Goal: Task Accomplishment & Management: Complete application form

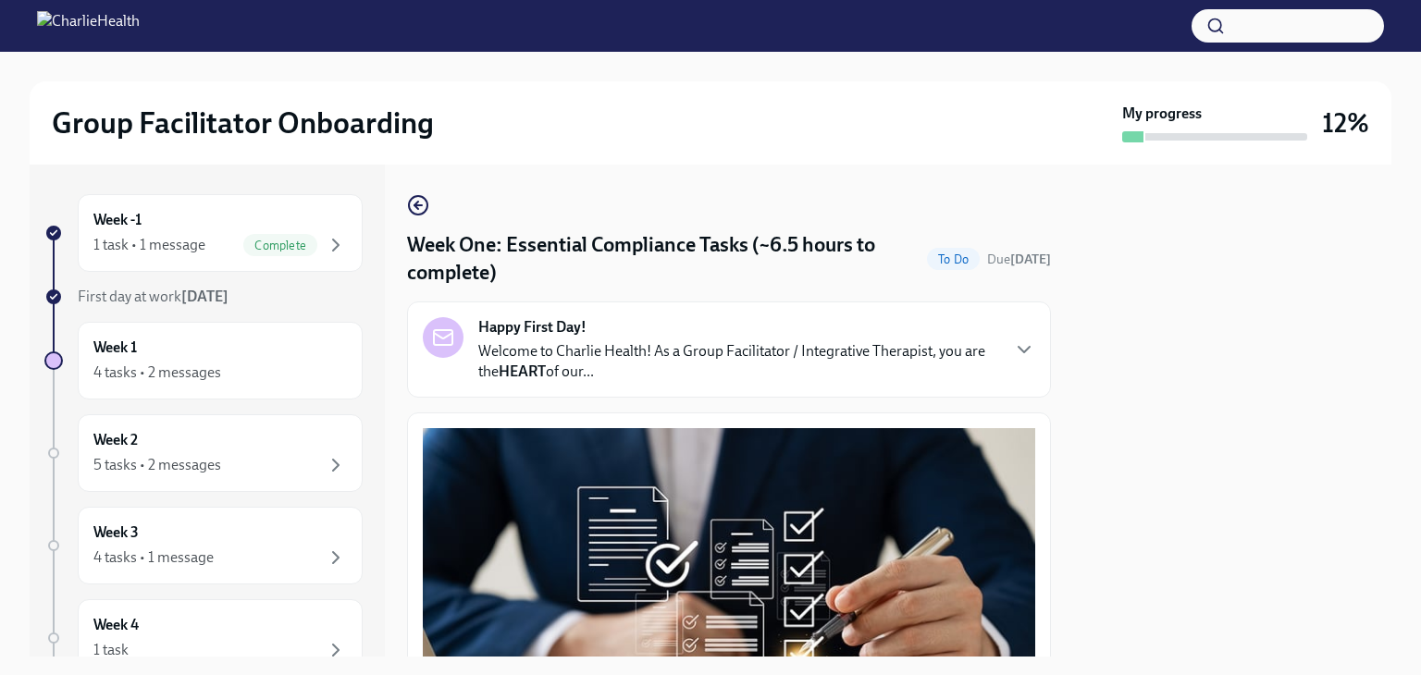
scroll to position [3256, 0]
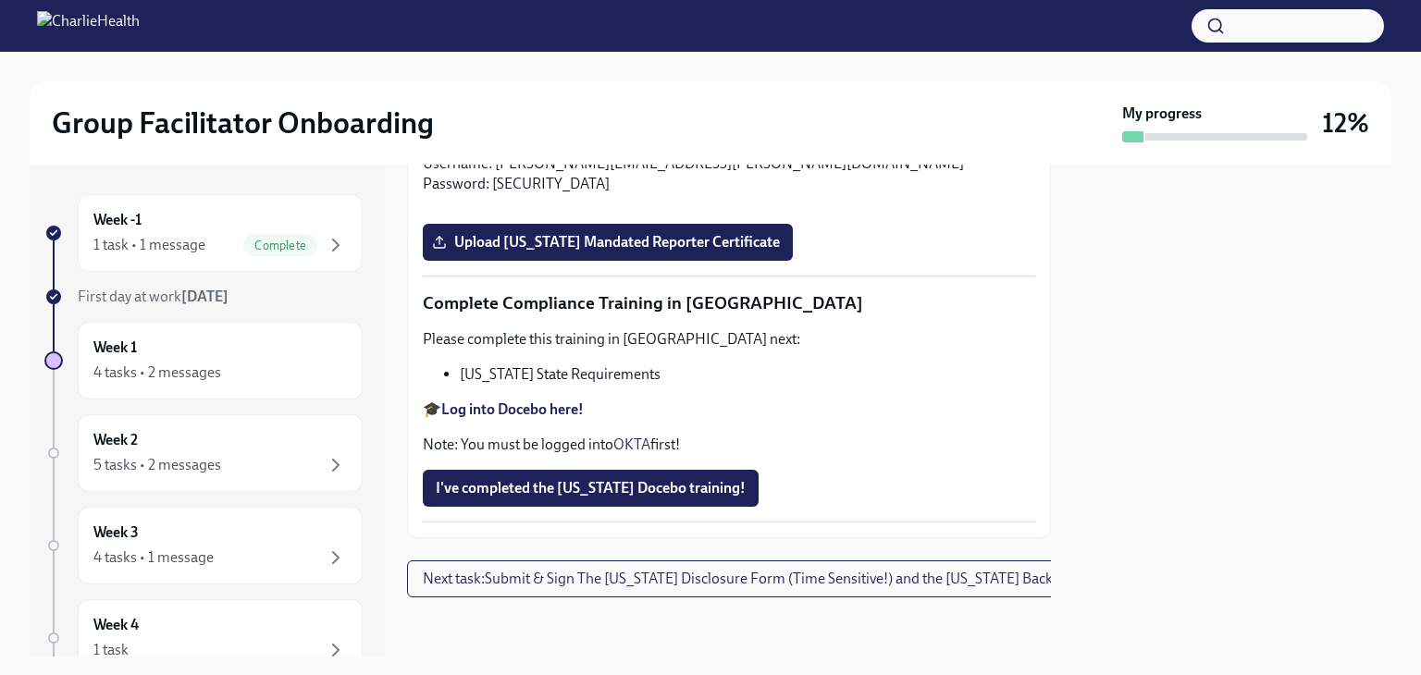
click at [0, 0] on input "Upload [US_STATE] Telehealth Certificate" at bounding box center [0, 0] width 0 height 0
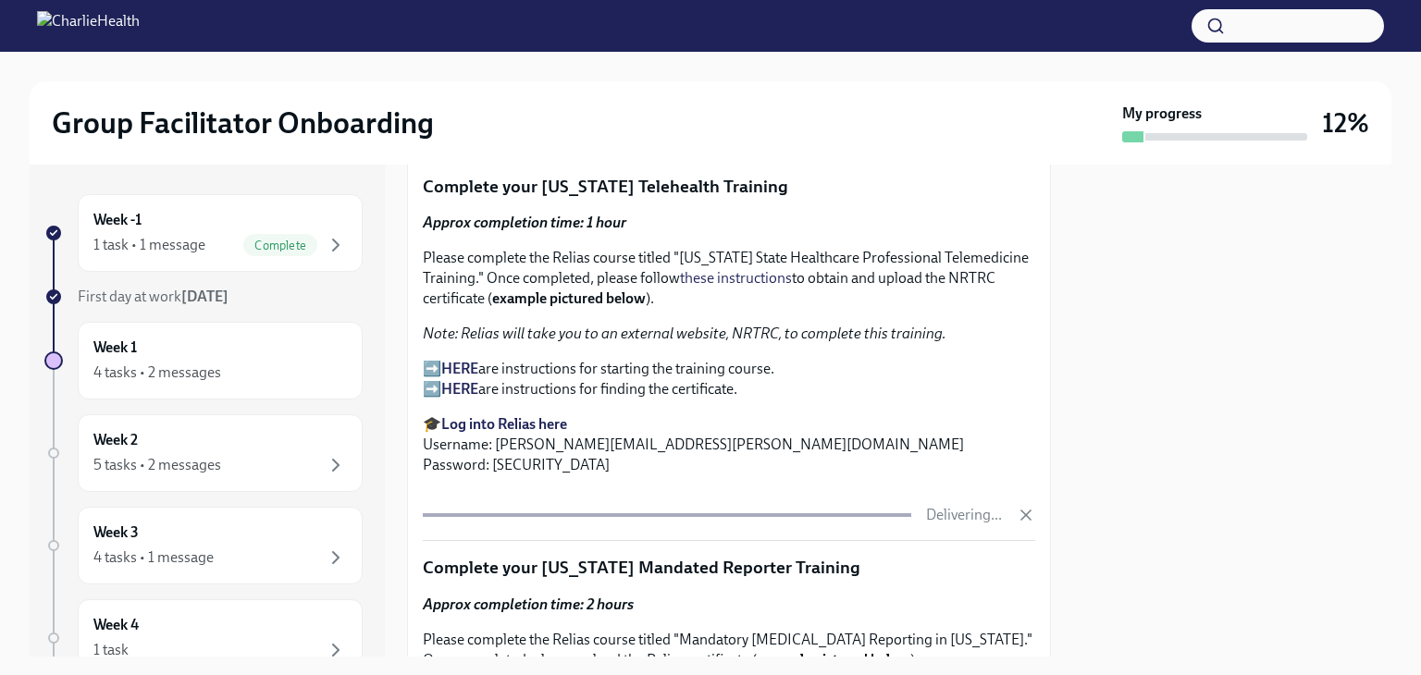
scroll to position [2656, 0]
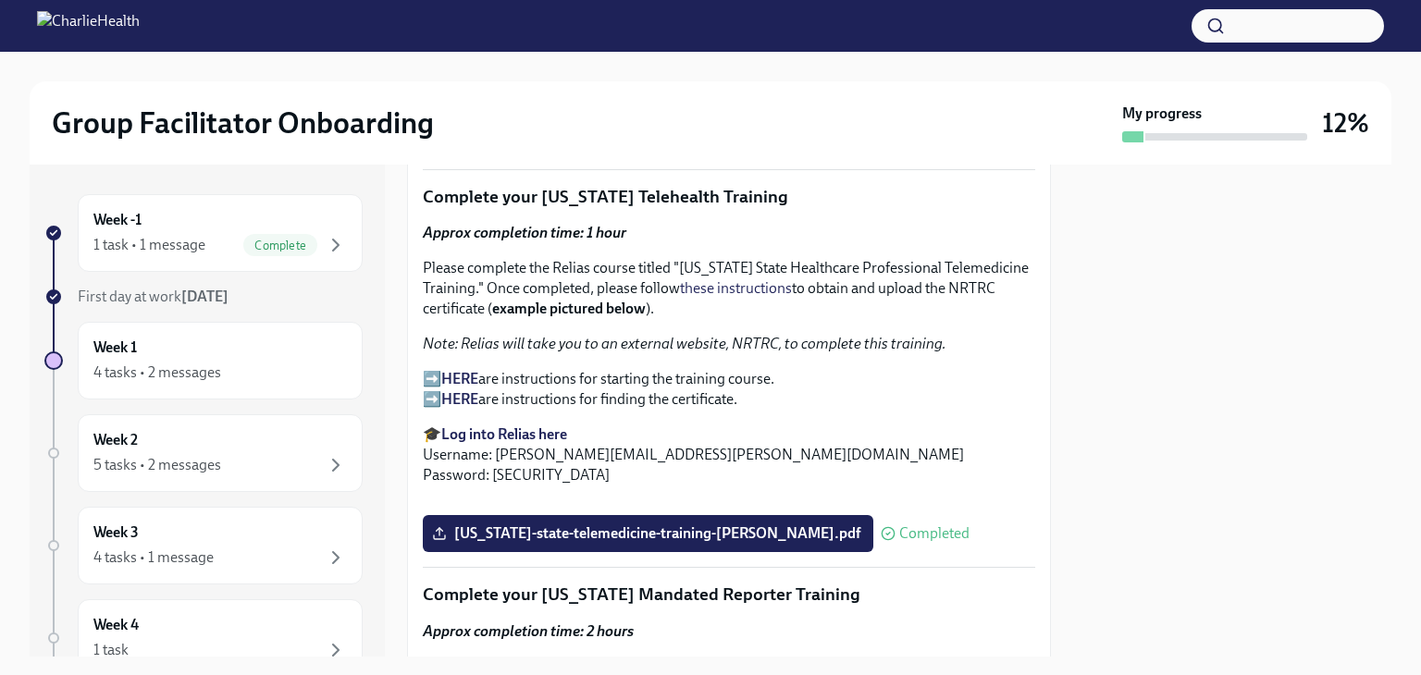
click at [459, 390] on strong "HERE" at bounding box center [459, 399] width 37 height 18
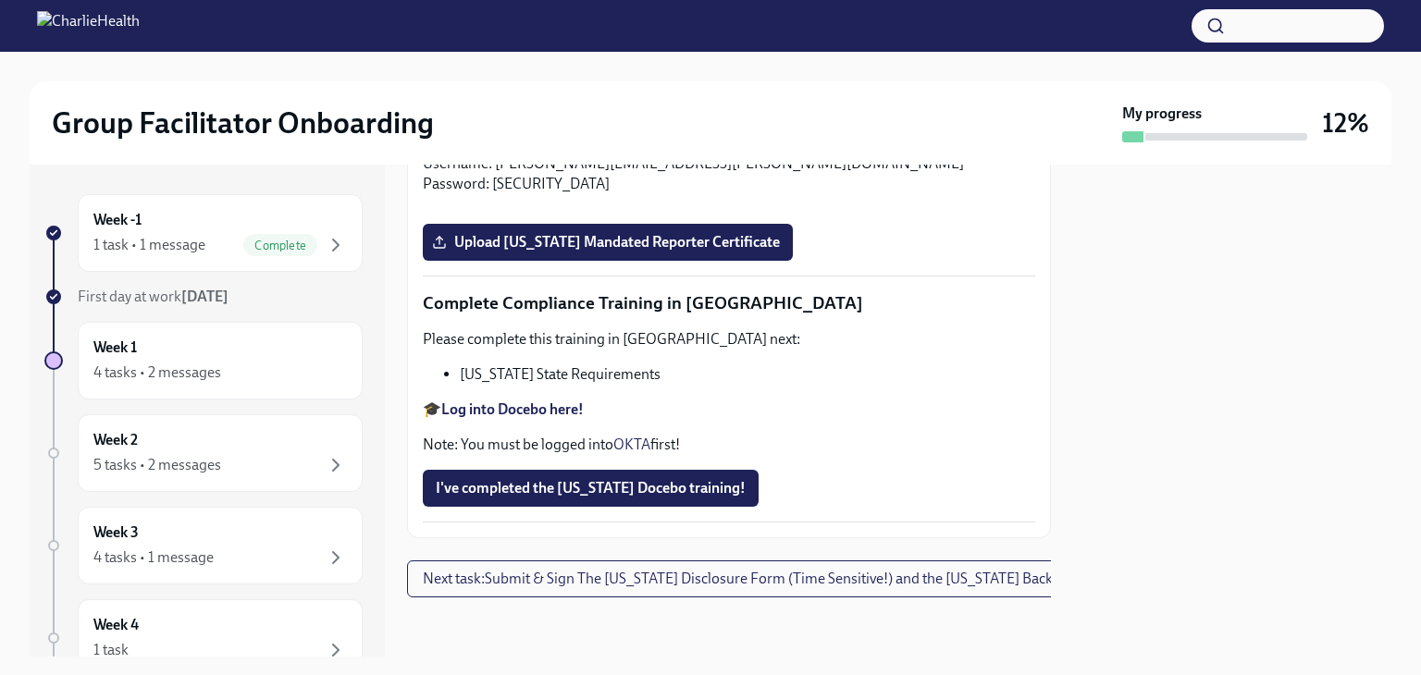
scroll to position [3795, 0]
click at [665, 252] on span "Upload [US_STATE] Mandated Reporter Certificate" at bounding box center [608, 242] width 344 height 18
click at [0, 0] on input "Upload [US_STATE] Mandated Reporter Certificate" at bounding box center [0, 0] width 0 height 0
click at [639, 479] on span "I've completed the [US_STATE] Docebo training!" at bounding box center [591, 488] width 310 height 18
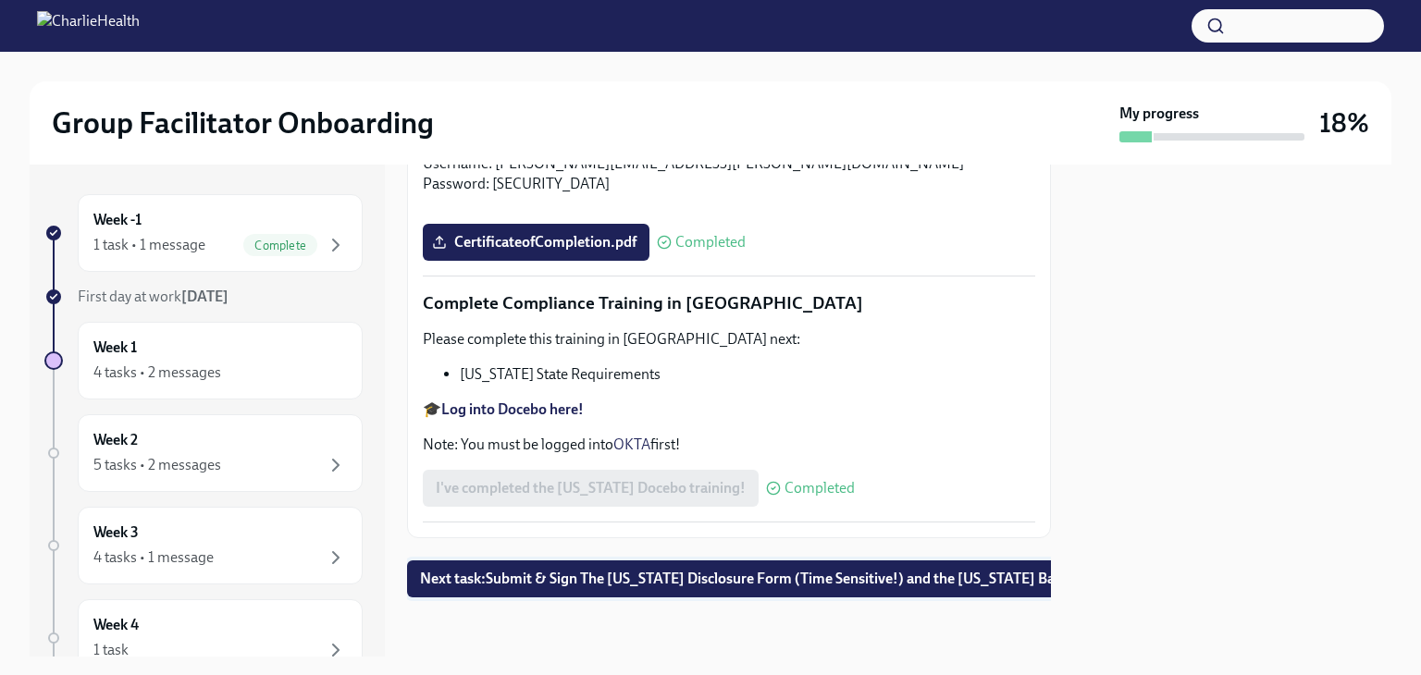
click at [757, 570] on span "Next task : Submit & Sign The [US_STATE] Disclosure Form (Time Sensitive!) and …" at bounding box center [788, 579] width 737 height 18
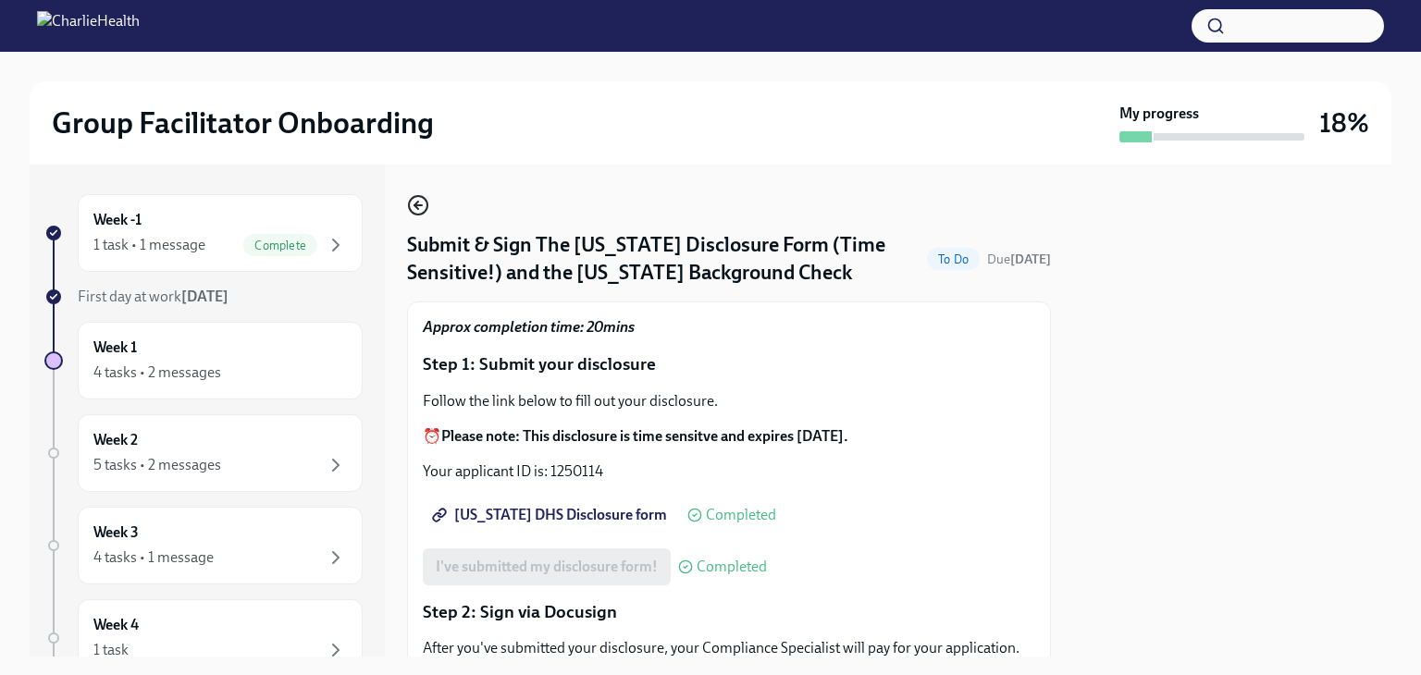
click at [414, 204] on icon "button" at bounding box center [416, 205] width 4 height 7
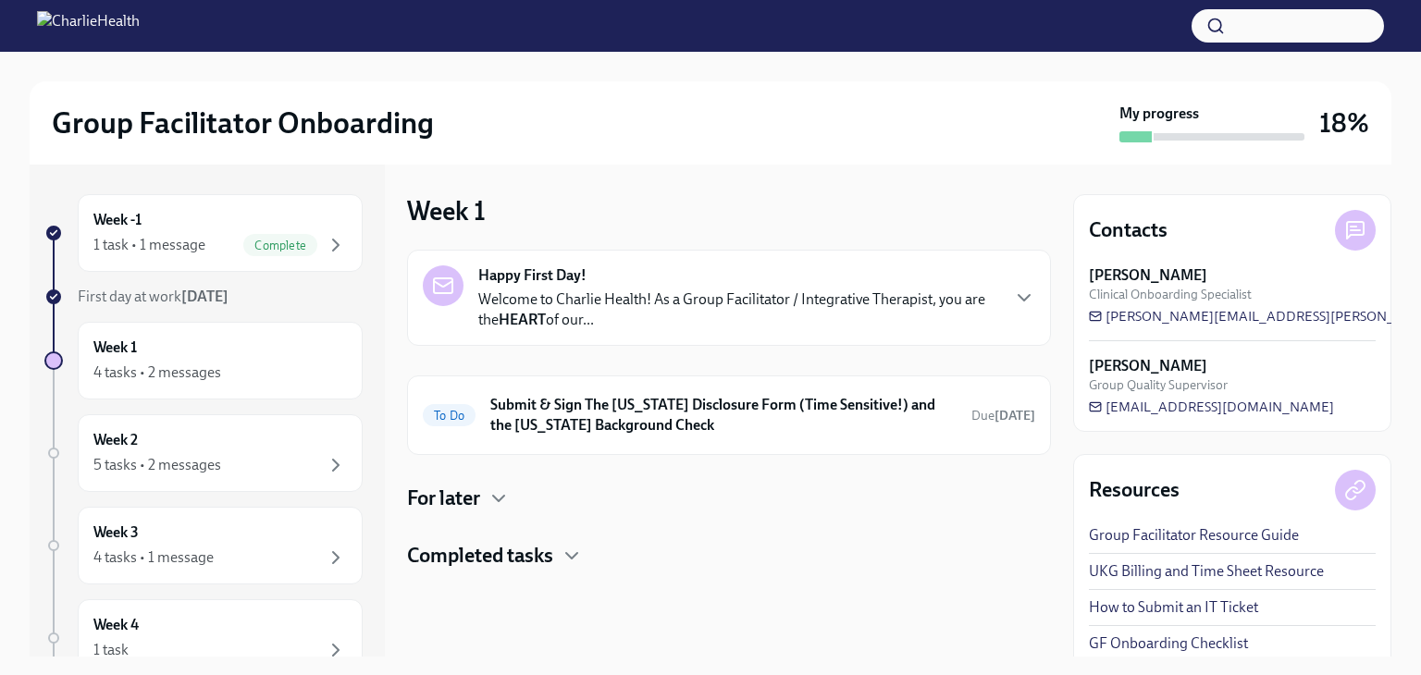
click at [527, 499] on div "For later" at bounding box center [729, 499] width 644 height 28
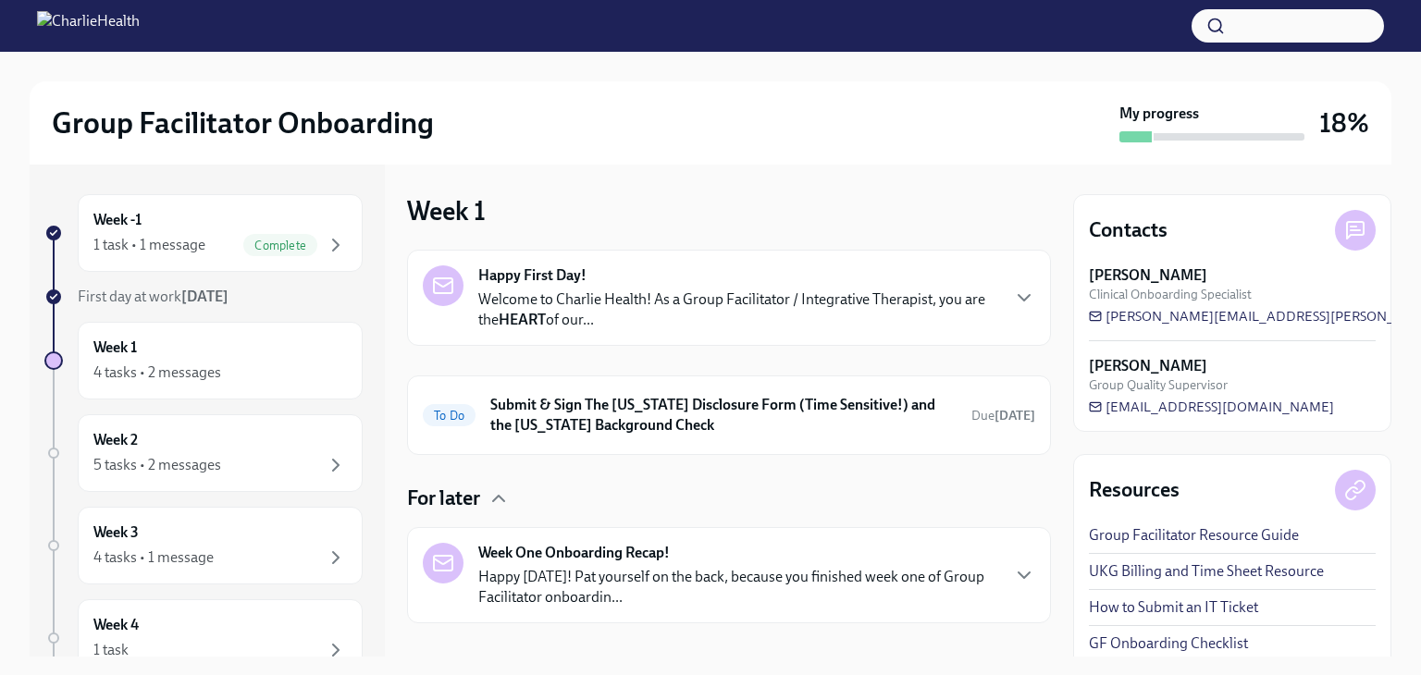
scroll to position [81, 0]
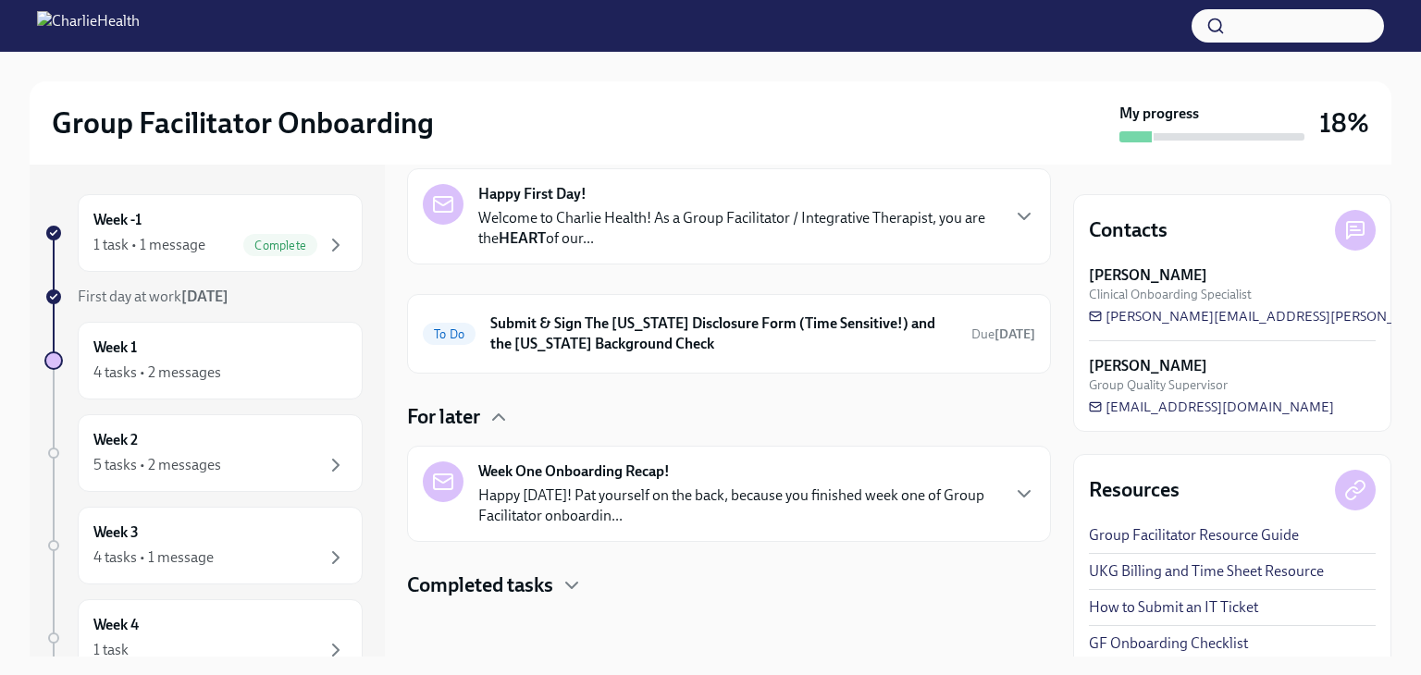
click at [524, 487] on p "Happy [DATE]! Pat yourself on the back, because you finished week one of Group …" at bounding box center [738, 506] width 520 height 41
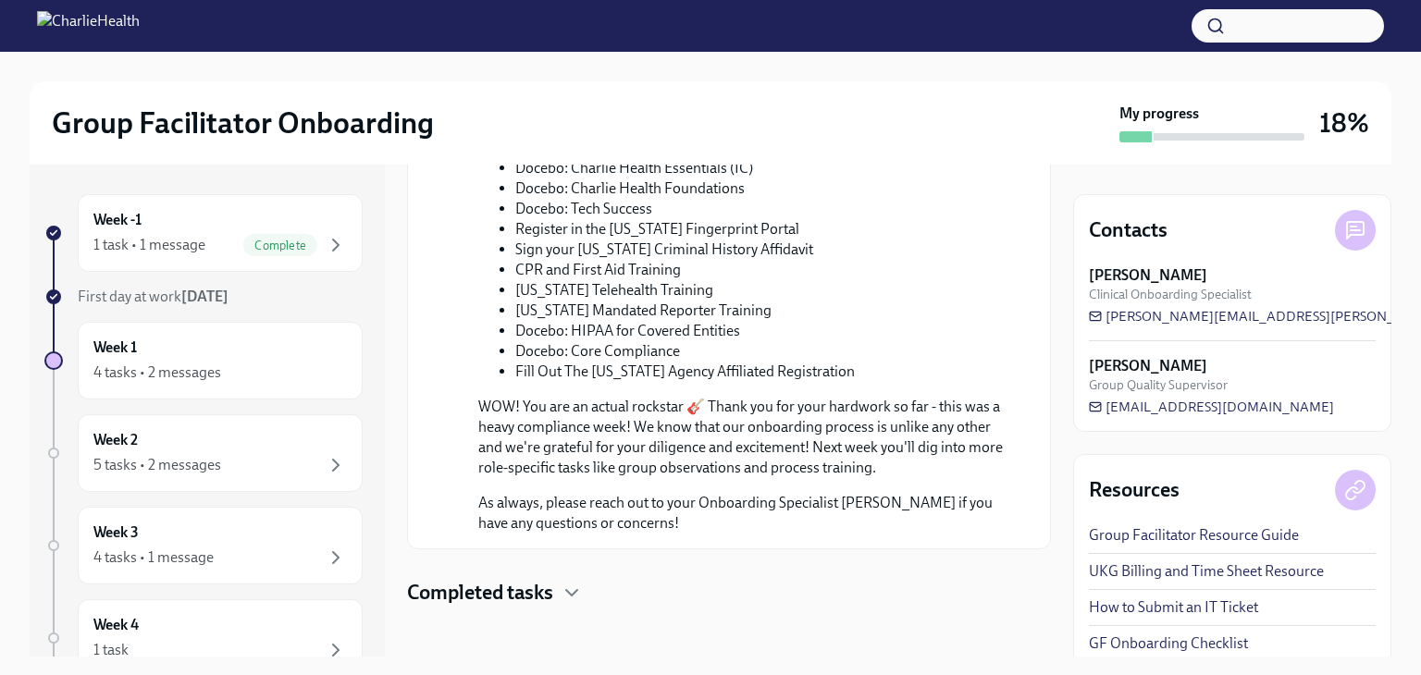
scroll to position [1029, 0]
click at [201, 376] on div "4 tasks • 2 messages" at bounding box center [157, 373] width 128 height 20
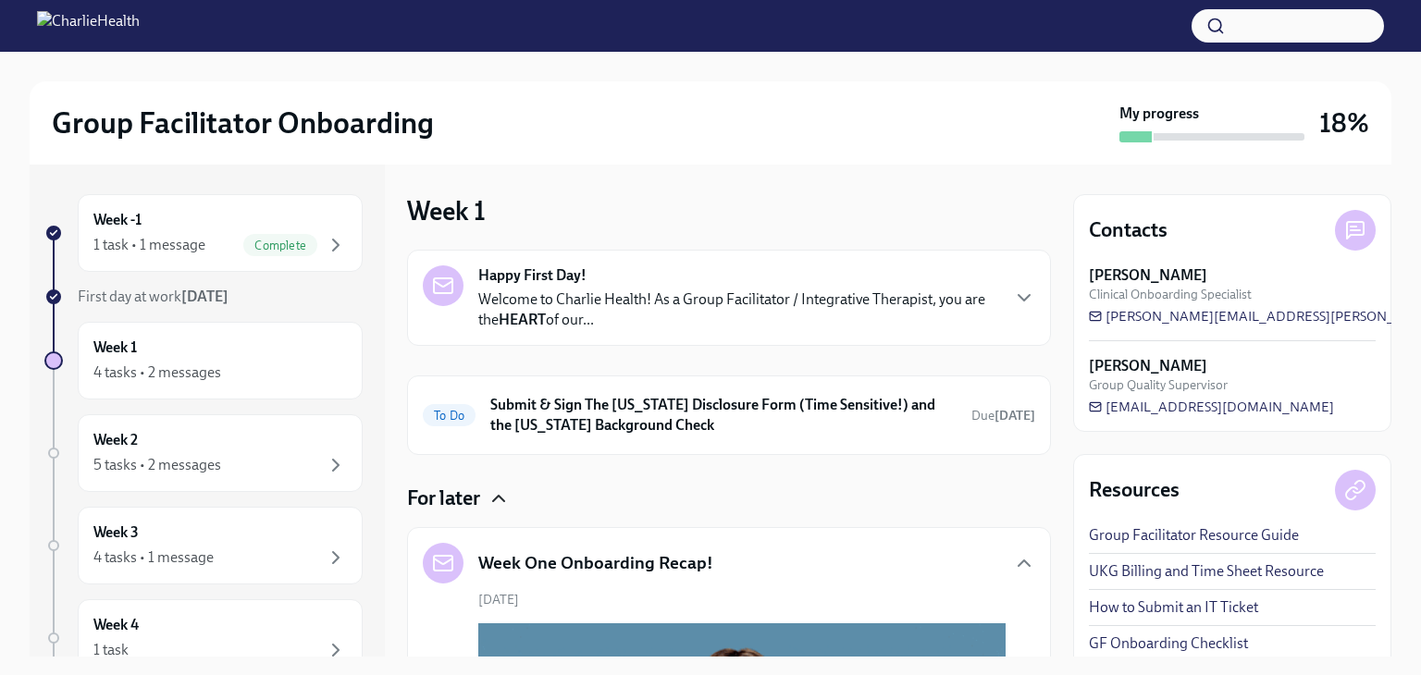
click at [492, 500] on icon "button" at bounding box center [498, 498] width 22 height 22
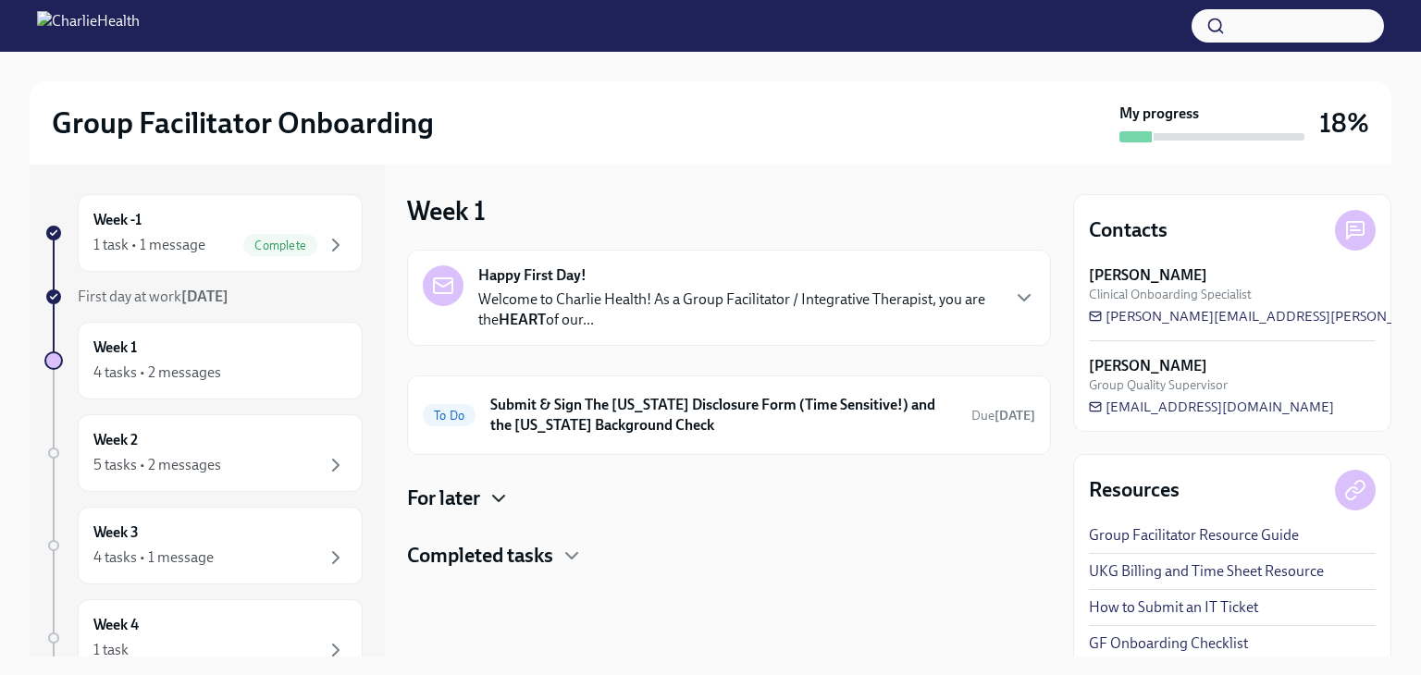
click at [945, 298] on p "Welcome to Charlie Health! As a Group Facilitator / Integrative Therapist, you …" at bounding box center [738, 309] width 520 height 41
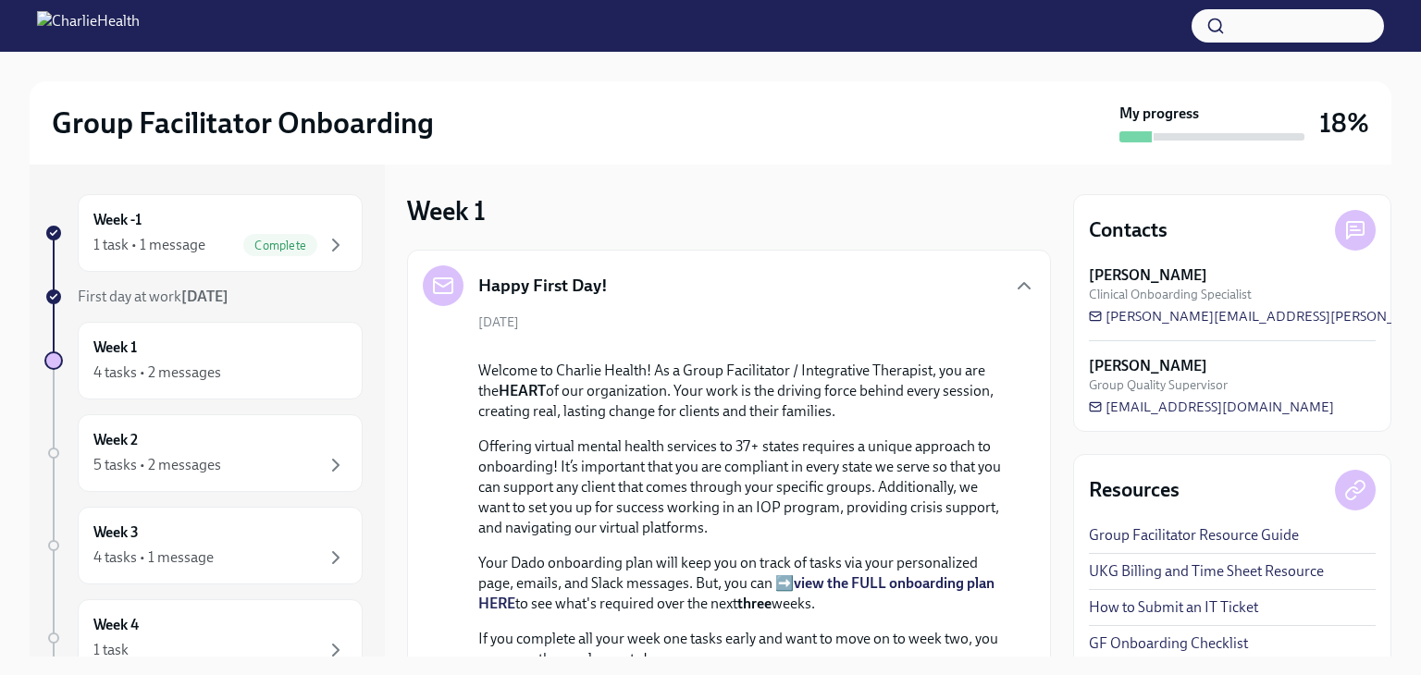
click at [995, 308] on div "Happy First Day! [DATE] Welcome to Charlie Health! As a Group Facilitator / Int…" at bounding box center [729, 578] width 612 height 627
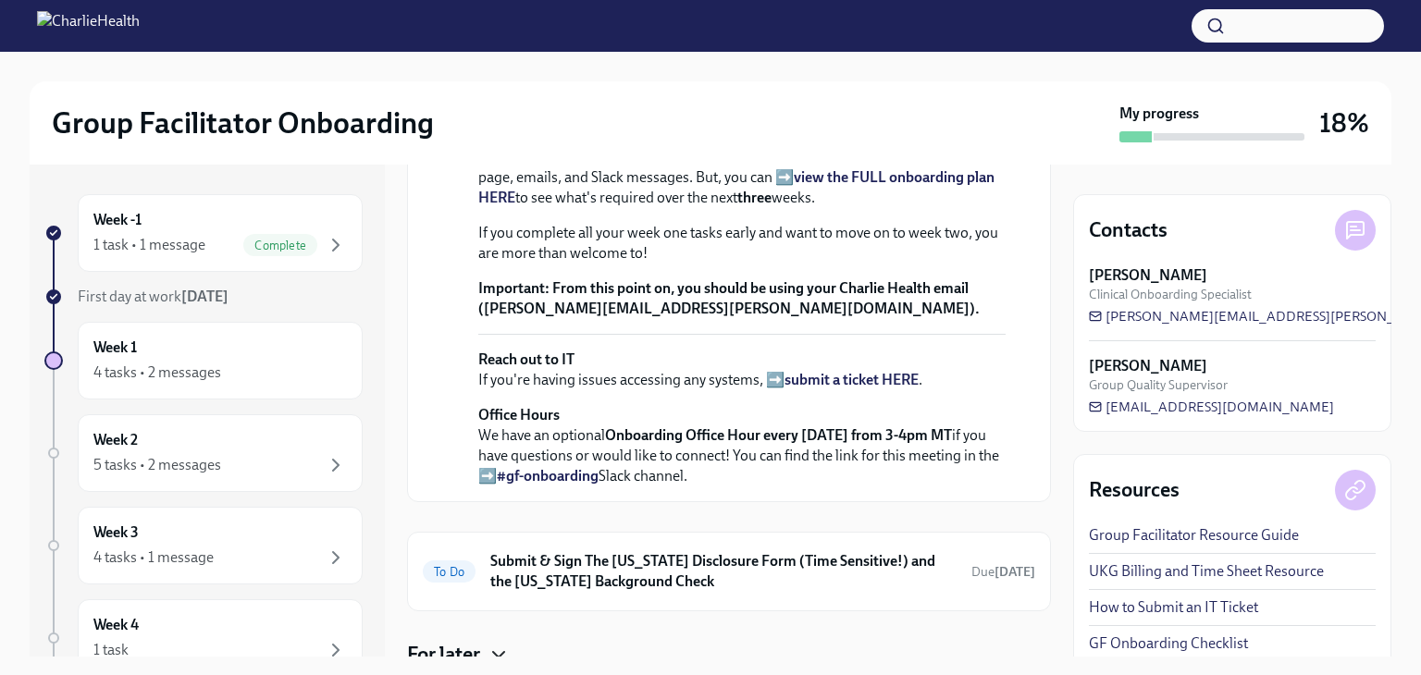
scroll to position [427, 0]
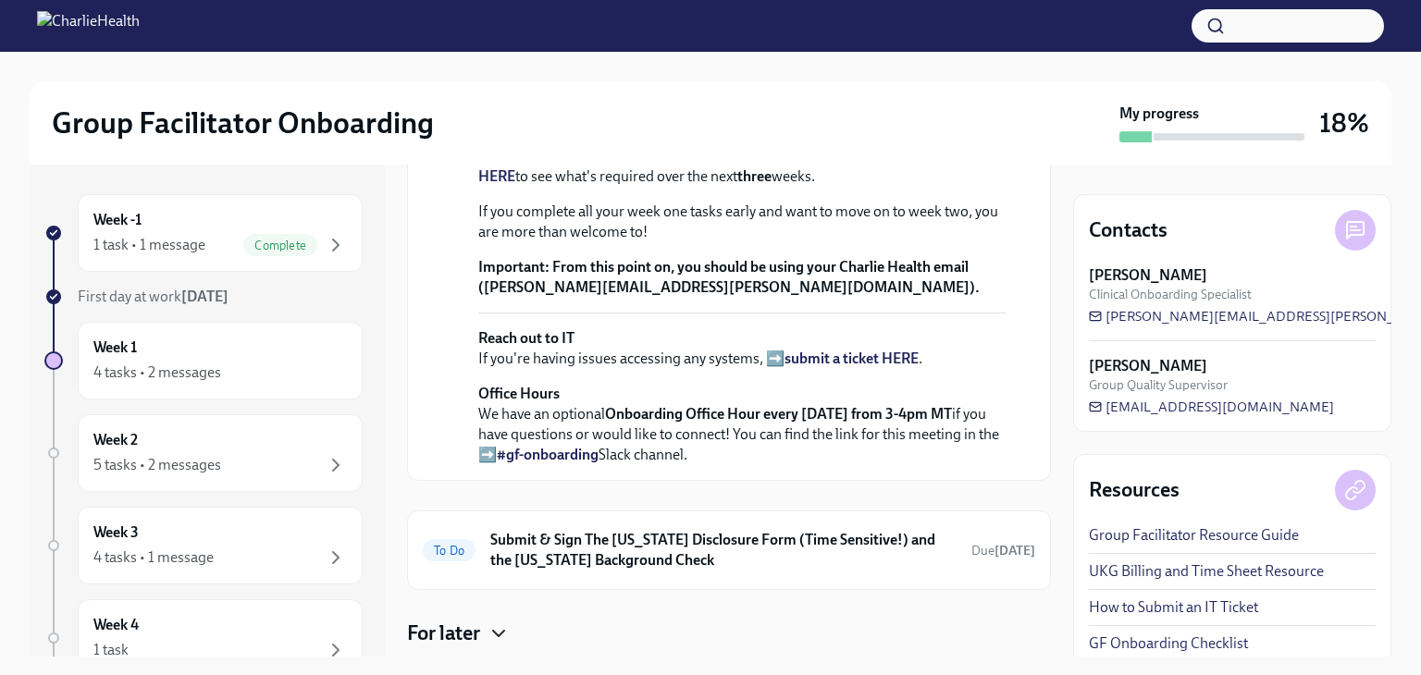
click at [874, 185] on strong "view the FULL onboarding plan HERE" at bounding box center [736, 166] width 516 height 38
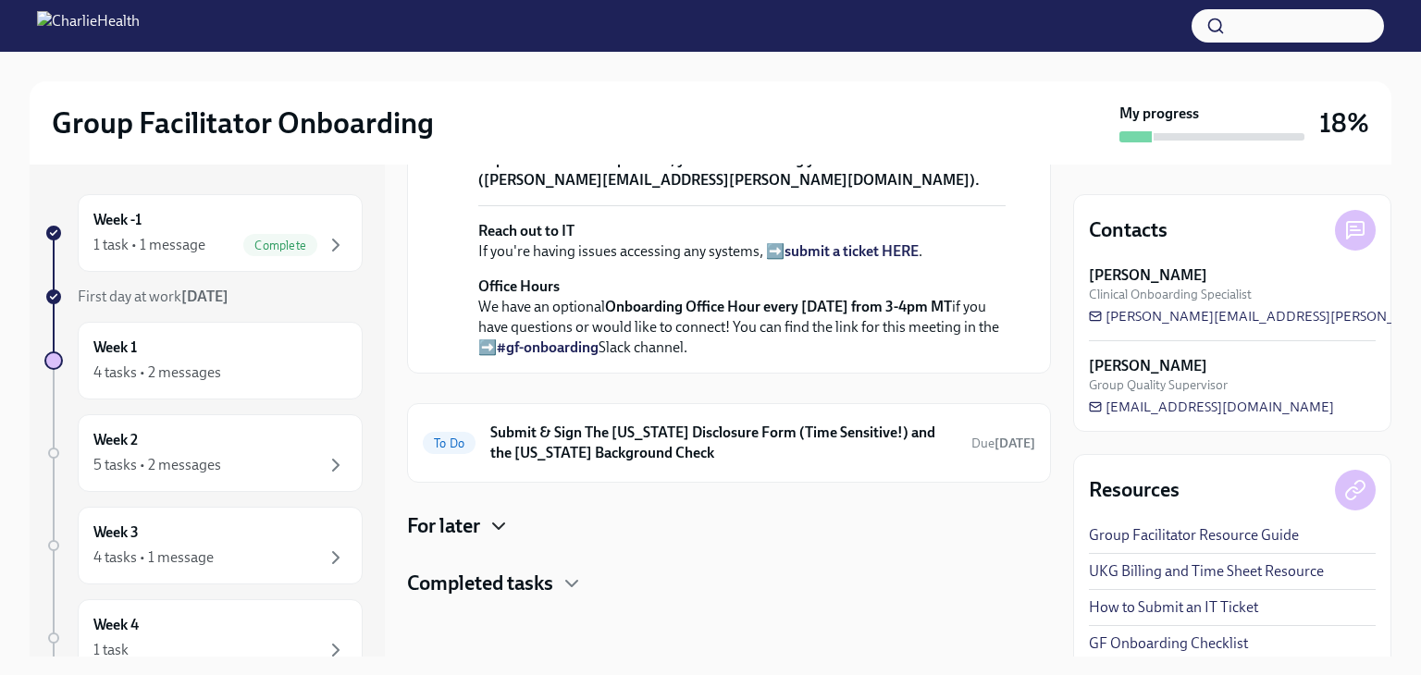
scroll to position [750, 0]
click at [466, 526] on h4 "For later" at bounding box center [443, 526] width 73 height 28
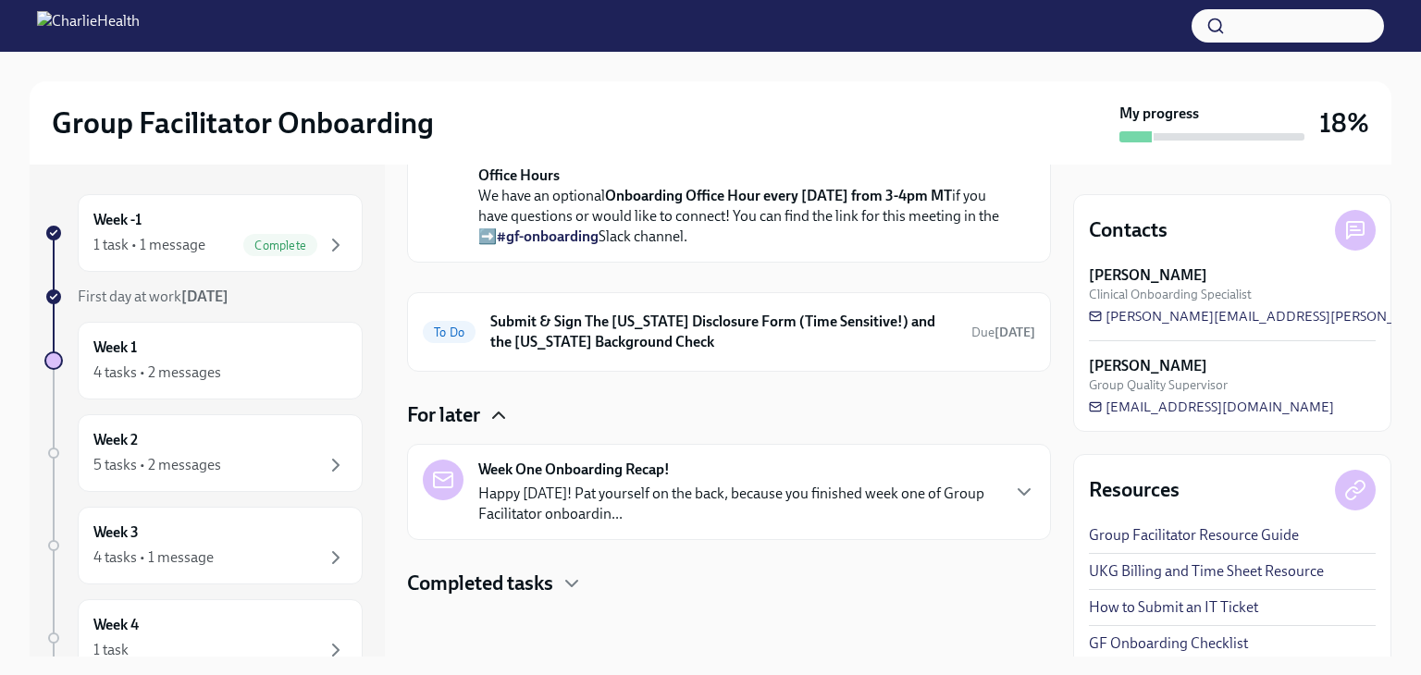
scroll to position [861, 0]
click at [536, 572] on h4 "Completed tasks" at bounding box center [480, 584] width 146 height 28
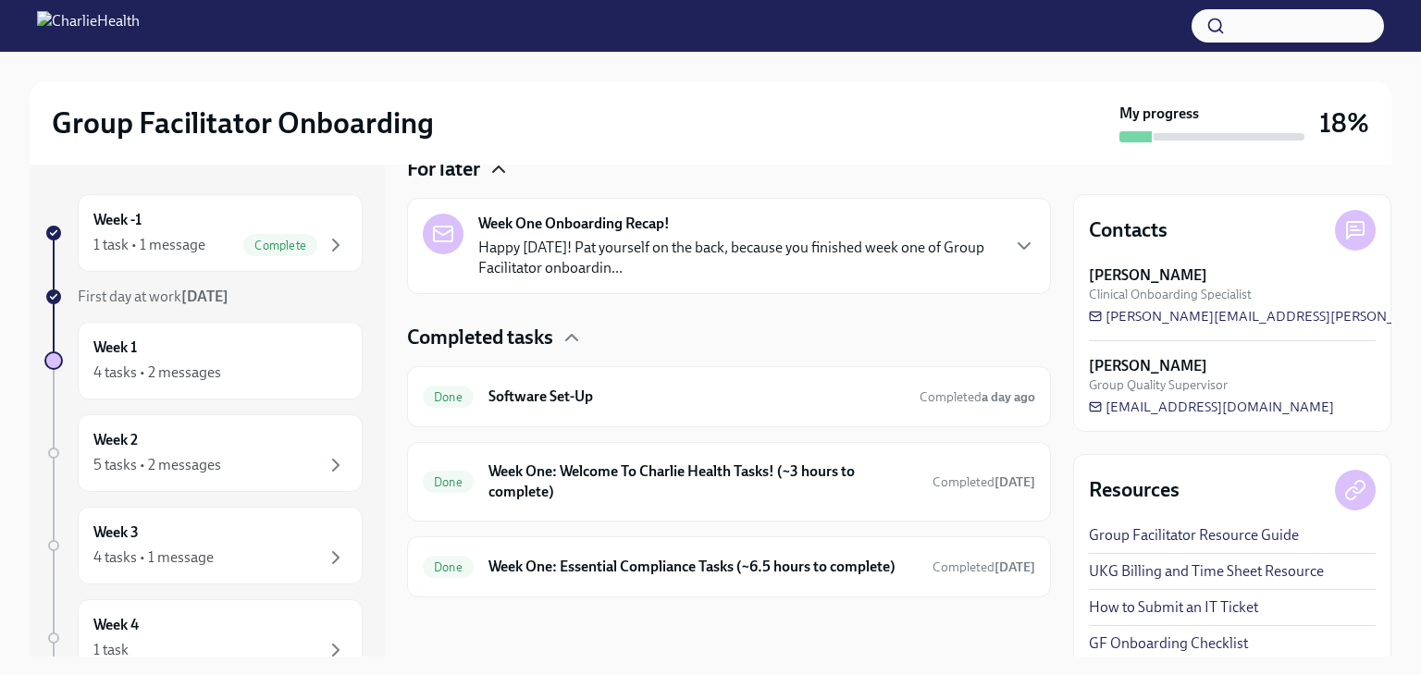
scroll to position [1106, 0]
click at [187, 460] on div "5 tasks • 2 messages" at bounding box center [157, 465] width 128 height 20
